Goal: Check status: Check status

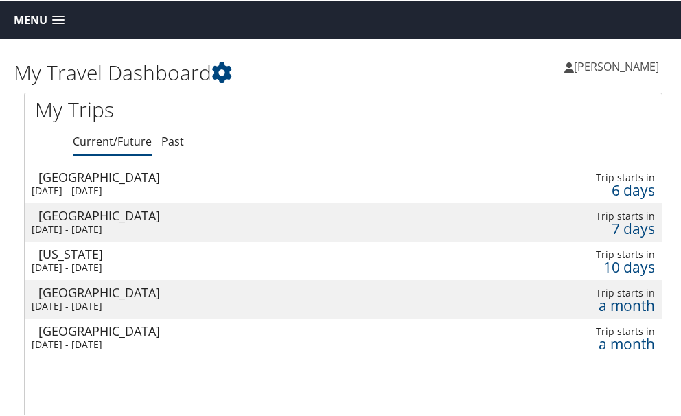
click at [145, 187] on div "[DATE] - [DATE]" at bounding box center [227, 189] width 391 height 12
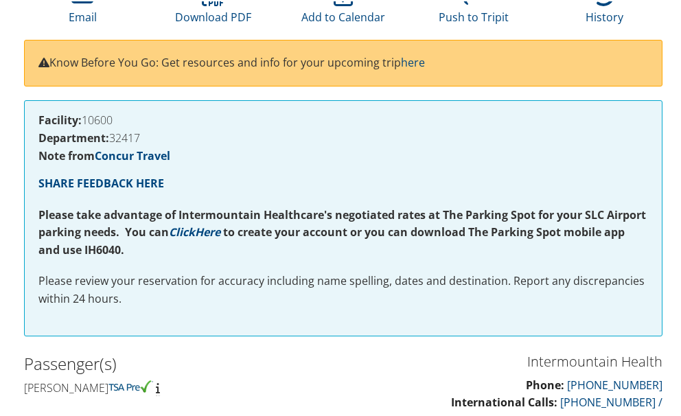
scroll to position [206, 0]
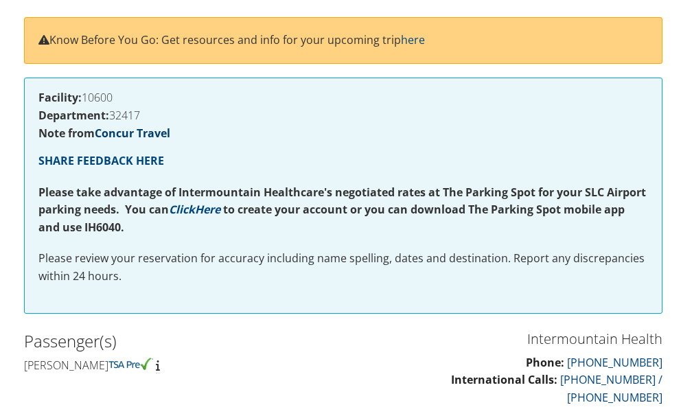
click at [146, 128] on link "Concur Travel" at bounding box center [133, 131] width 76 height 15
click at [213, 120] on div "Facility: 10600 Department: 32417 Note from Concur Travel SHARE FEEDBACK HERE P…" at bounding box center [343, 194] width 638 height 236
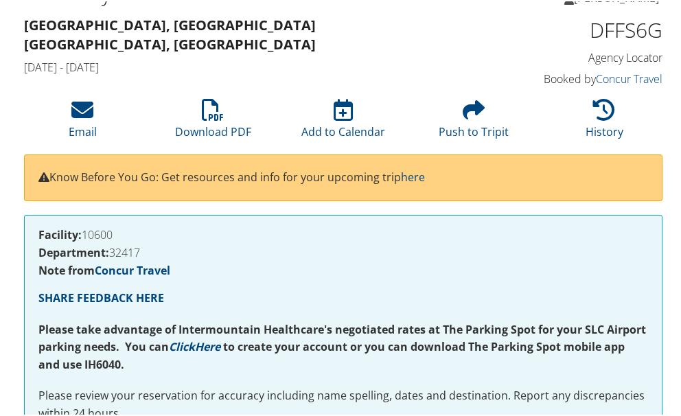
scroll to position [0, 0]
